Goal: Task Accomplishment & Management: Complete application form

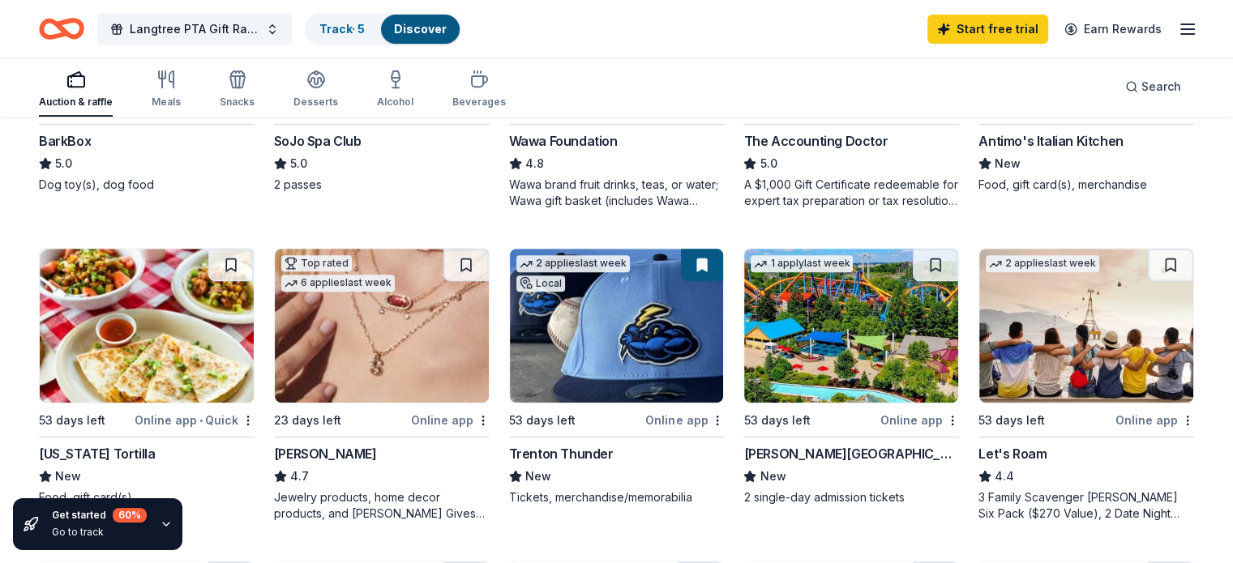
scroll to position [691, 0]
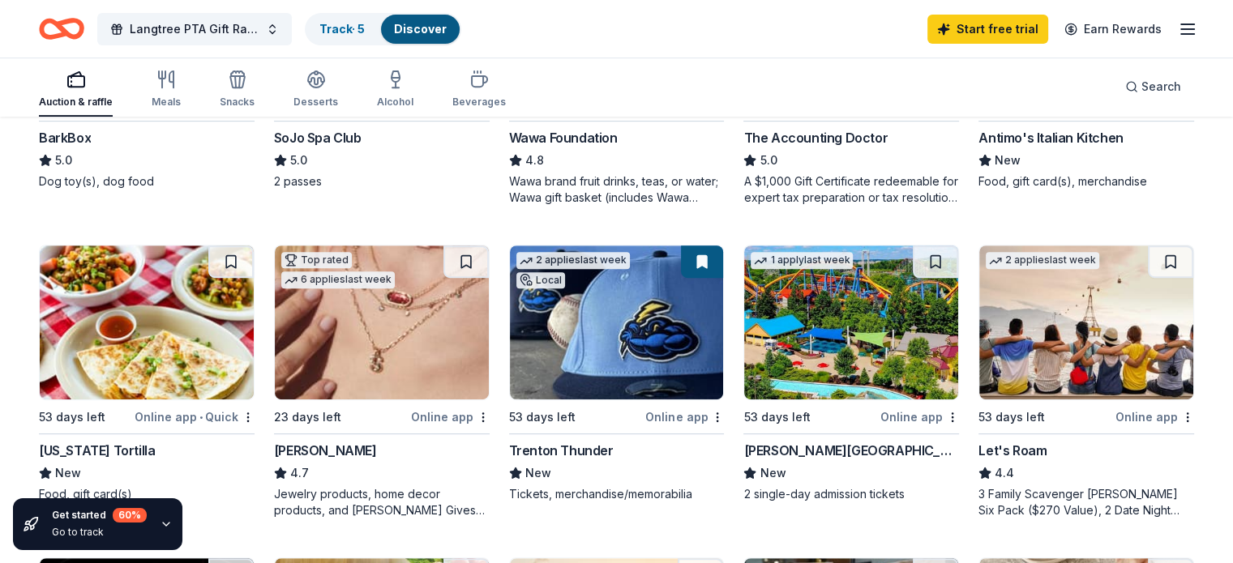
click at [812, 319] on img at bounding box center [851, 323] width 214 height 154
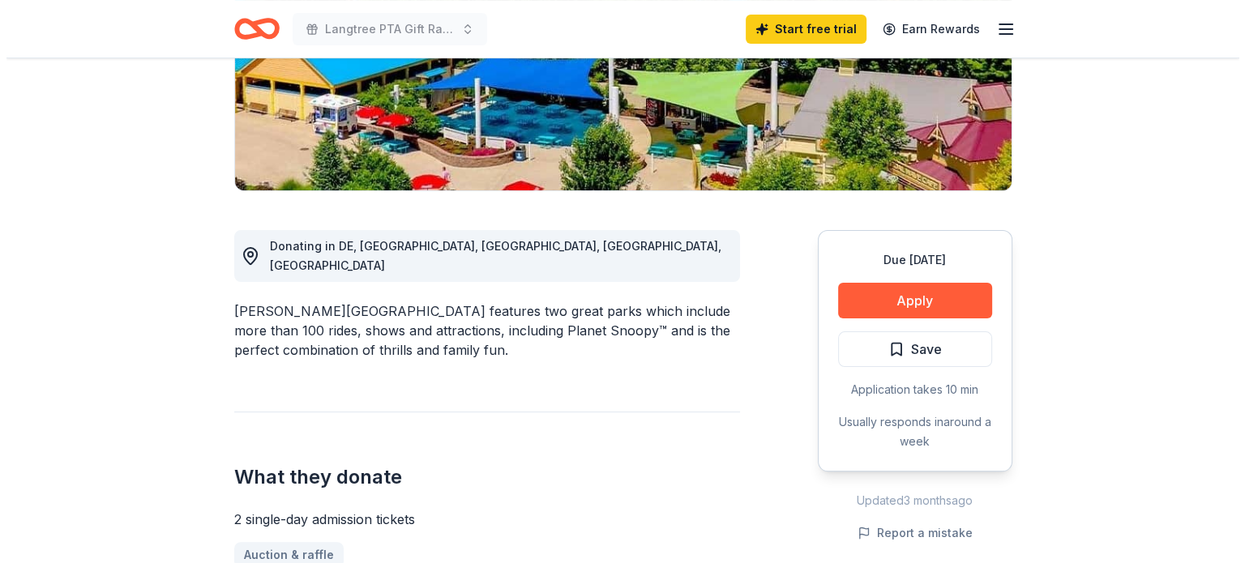
scroll to position [315, 0]
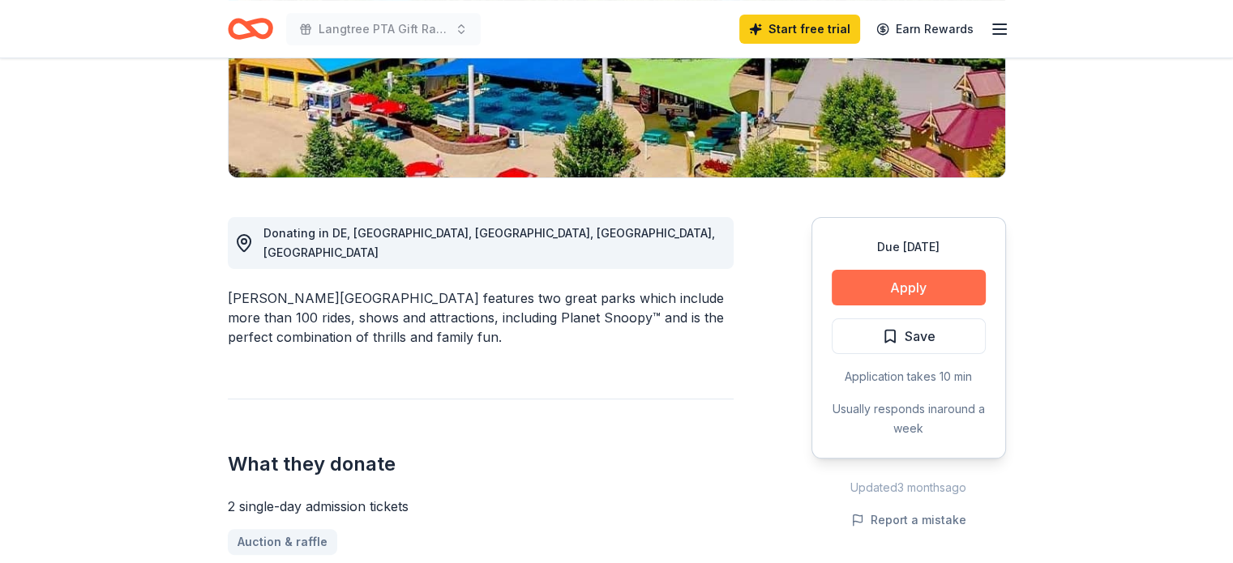
click at [919, 291] on button "Apply" at bounding box center [909, 288] width 154 height 36
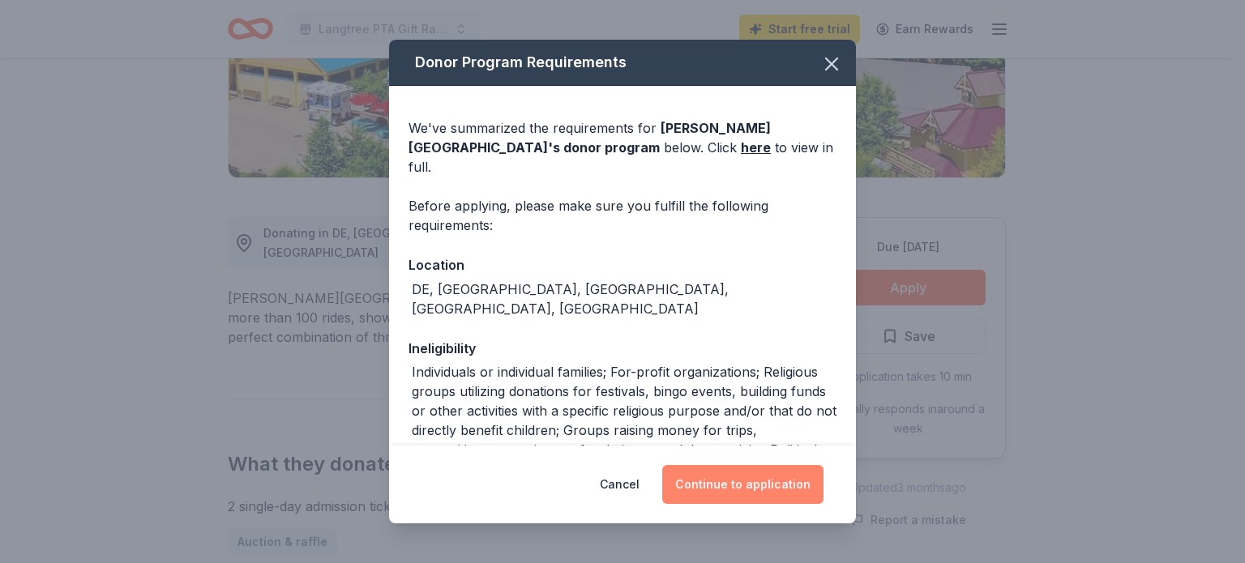
click at [750, 490] on button "Continue to application" at bounding box center [742, 484] width 161 height 39
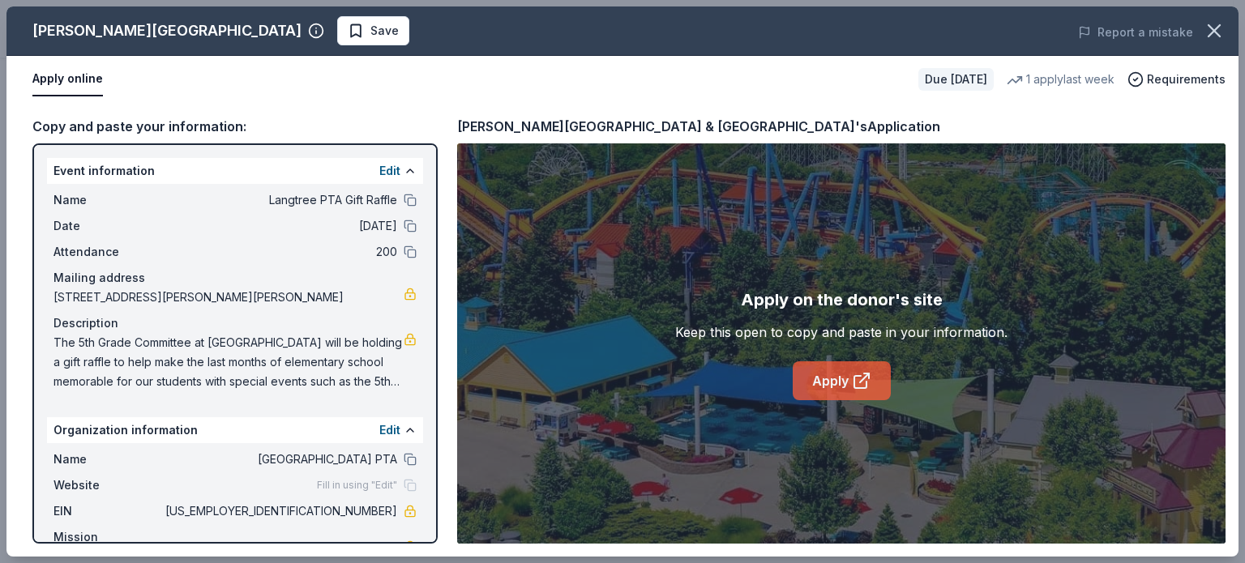
click at [858, 387] on icon at bounding box center [861, 380] width 19 height 19
